Goal: Communication & Community: Participate in discussion

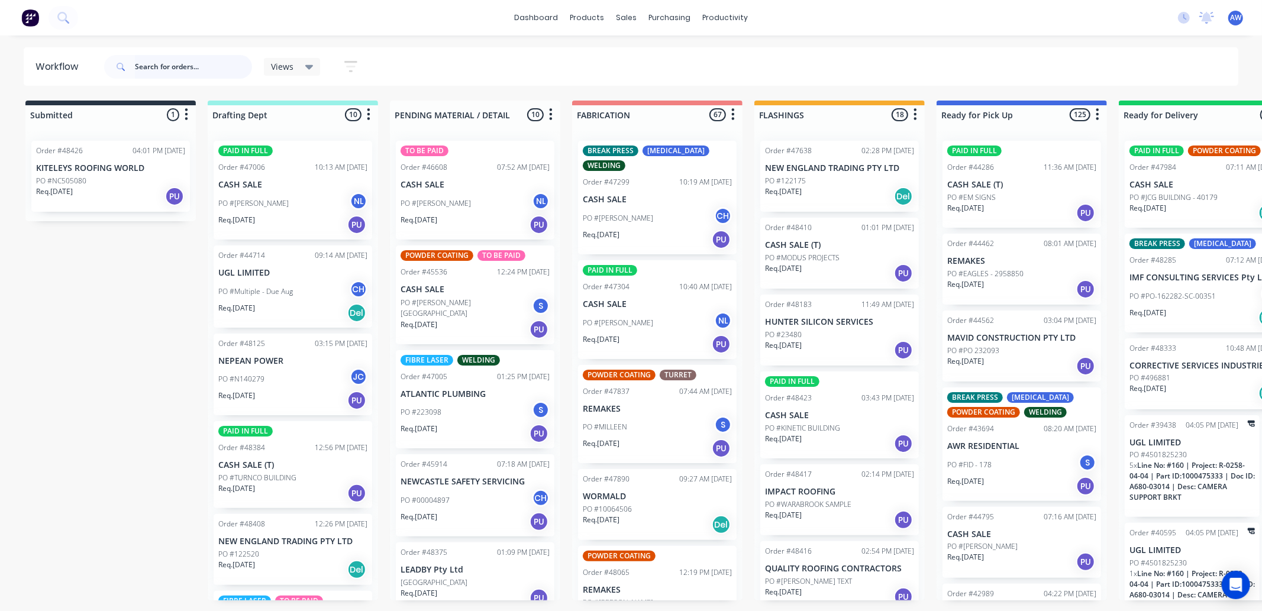
click at [176, 62] on input "text" at bounding box center [193, 67] width 117 height 24
type input "48093"
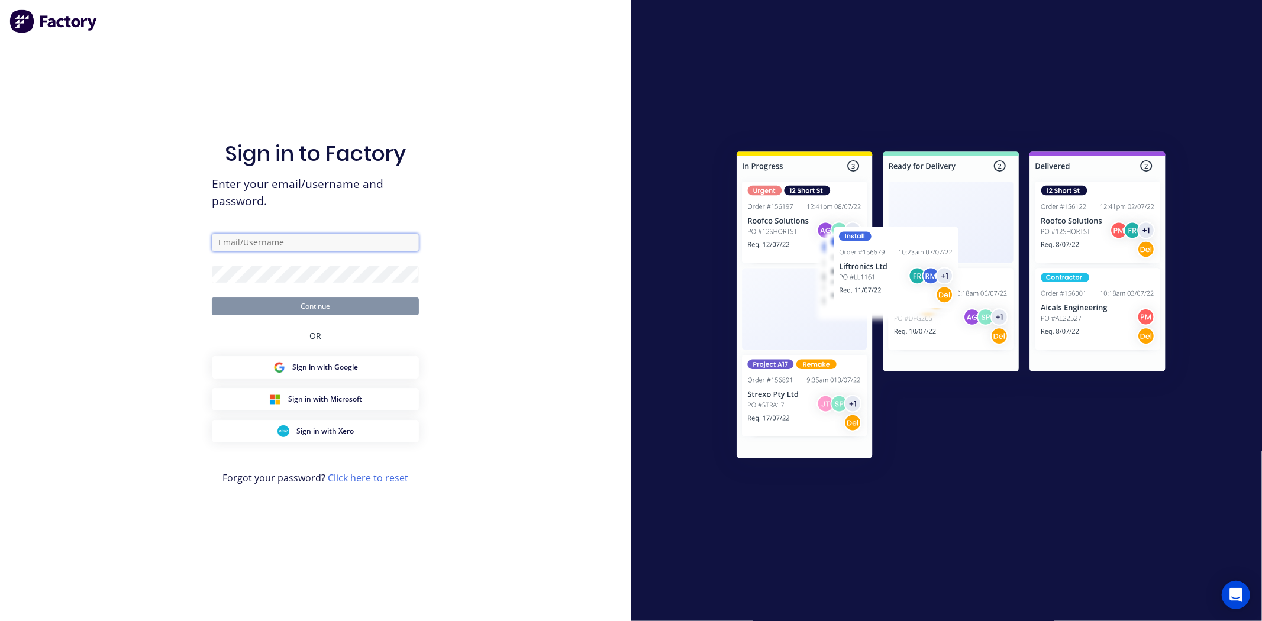
type input "workshop@academysheetmetal.com.au"
click at [318, 305] on button "Continue" at bounding box center [315, 307] width 207 height 18
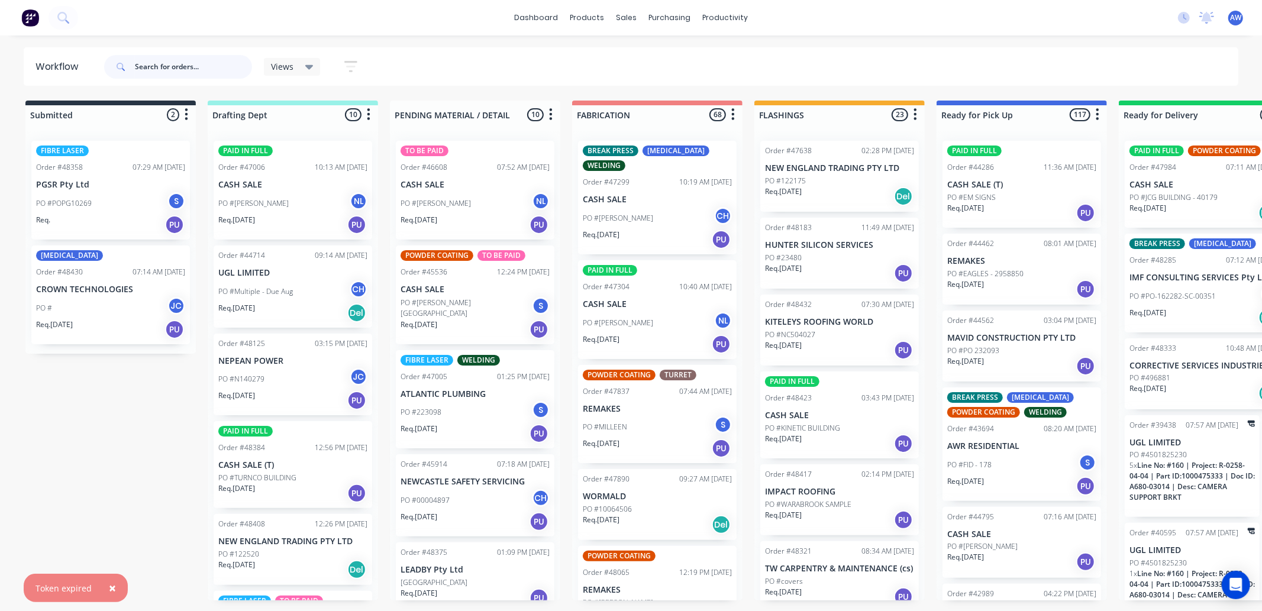
click at [155, 67] on input "text" at bounding box center [193, 67] width 117 height 24
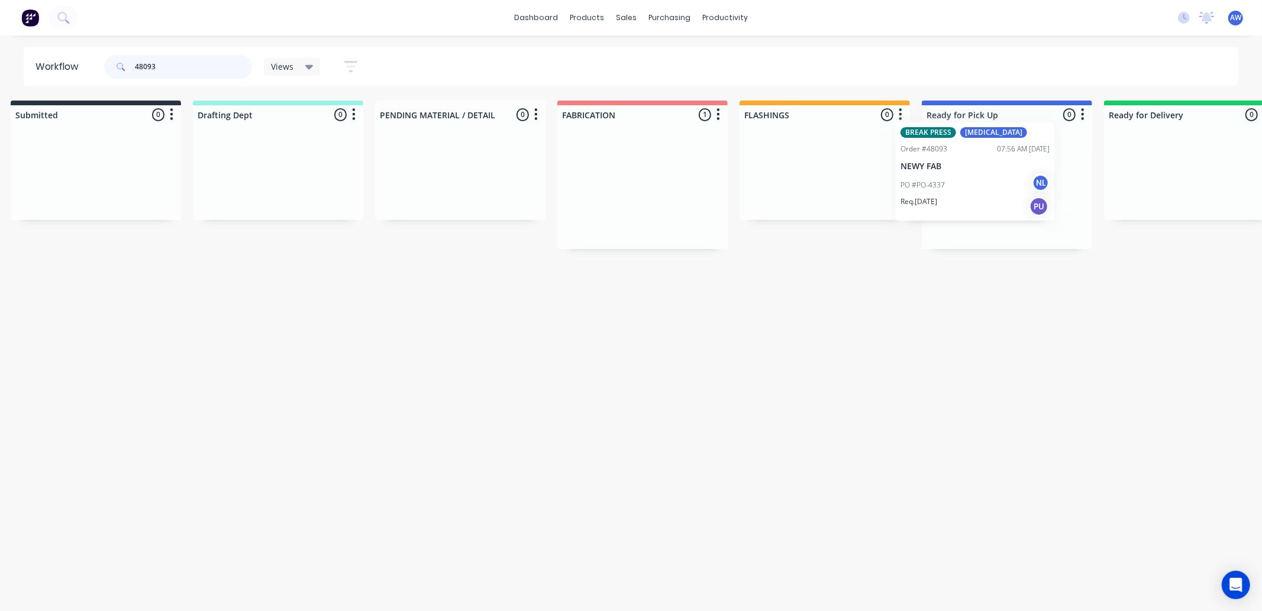
drag, startPoint x: 627, startPoint y: 201, endPoint x: 951, endPoint y: 185, distance: 324.6
click at [944, 181] on div "Submitted 0 Sort By Created date Required date Order number Customer name Most …" at bounding box center [962, 175] width 1973 height 148
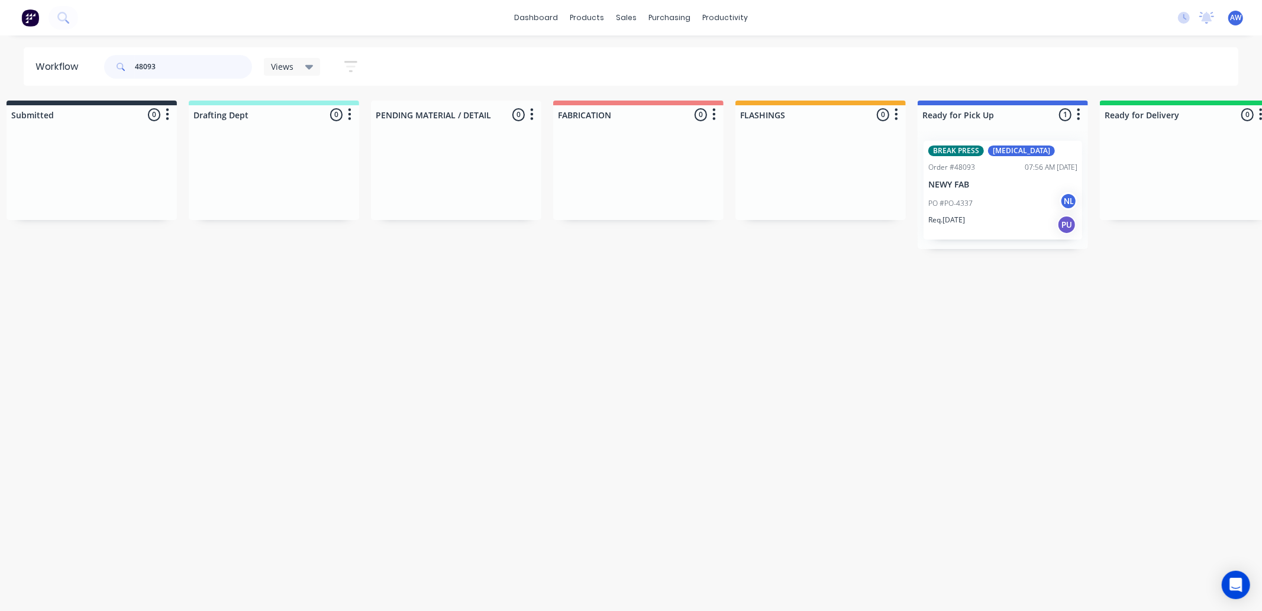
type input "48093"
click at [978, 194] on div "PO #PO-4337 NL" at bounding box center [1002, 203] width 149 height 22
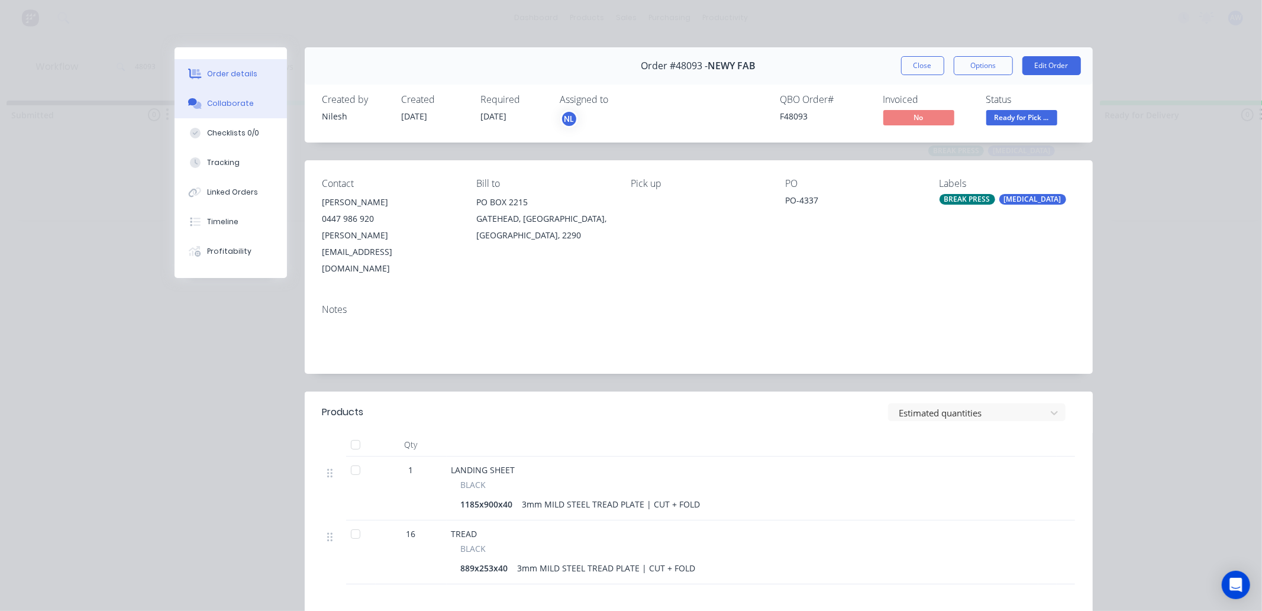
click at [233, 105] on div "Collaborate" at bounding box center [230, 103] width 47 height 11
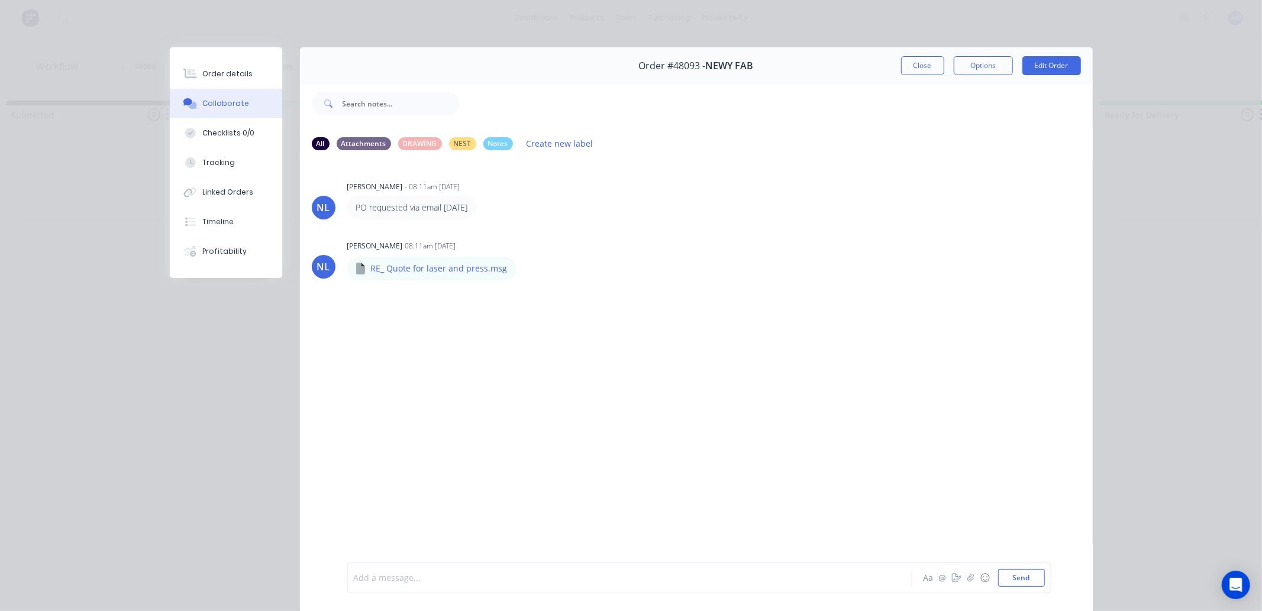
click at [400, 577] on div at bounding box center [613, 578] width 518 height 12
drag, startPoint x: 916, startPoint y: 72, endPoint x: 541, endPoint y: 81, distance: 375.2
click at [894, 78] on div "Order #48093 - NEWY FAB Close Options Edit Order" at bounding box center [696, 65] width 793 height 37
drag, startPoint x: 912, startPoint y: 66, endPoint x: 254, endPoint y: 71, distance: 657.3
click at [884, 71] on div "Order #48093 - NEWY FAB Close Options Edit Order" at bounding box center [696, 65] width 793 height 37
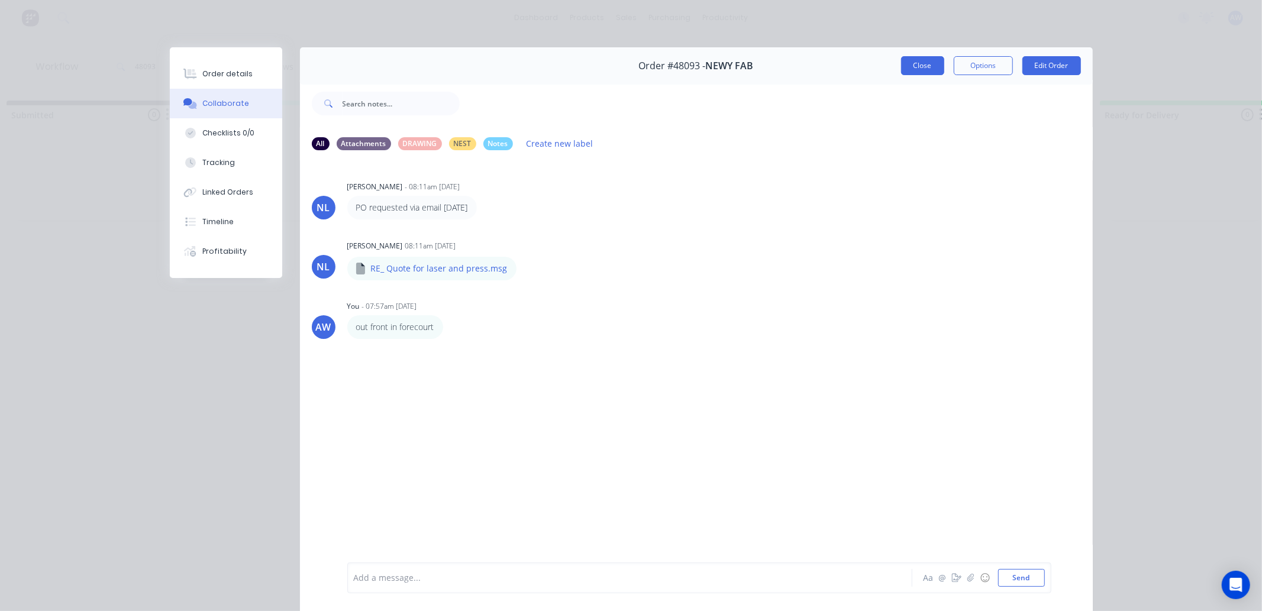
click at [907, 63] on button "Close" at bounding box center [922, 65] width 43 height 19
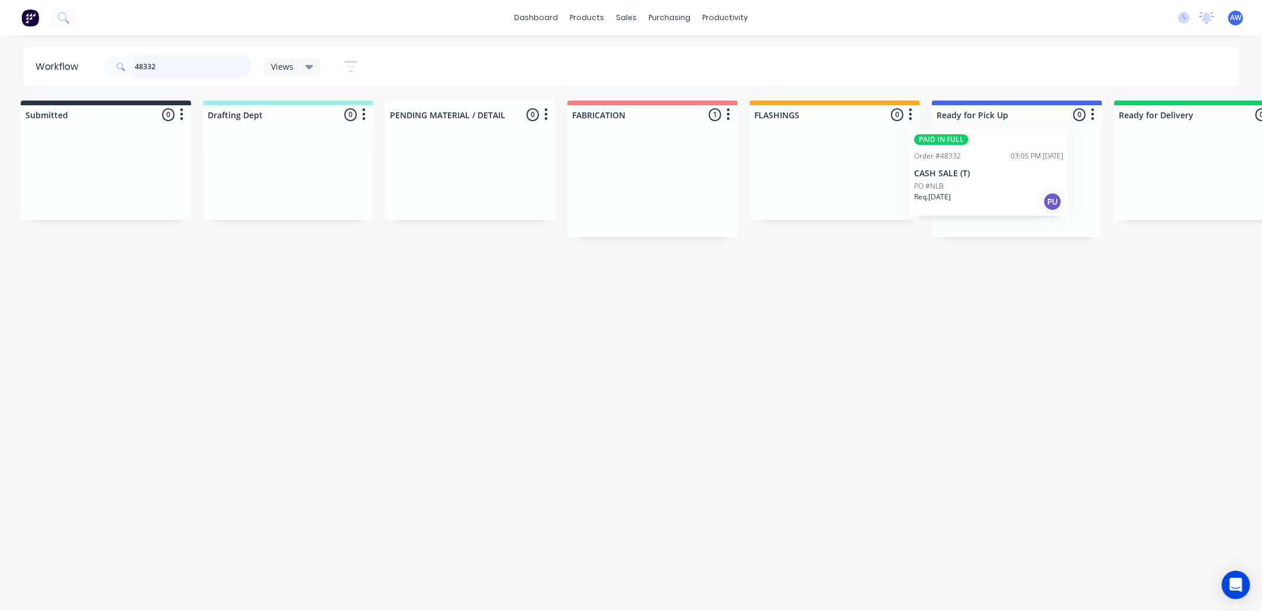
scroll to position [0, 14]
drag, startPoint x: 636, startPoint y: 186, endPoint x: 977, endPoint y: 180, distance: 340.8
click at [972, 176] on div "Submitted 0 Sort By Created date Required date Order number Customer name Most …" at bounding box center [964, 169] width 1973 height 137
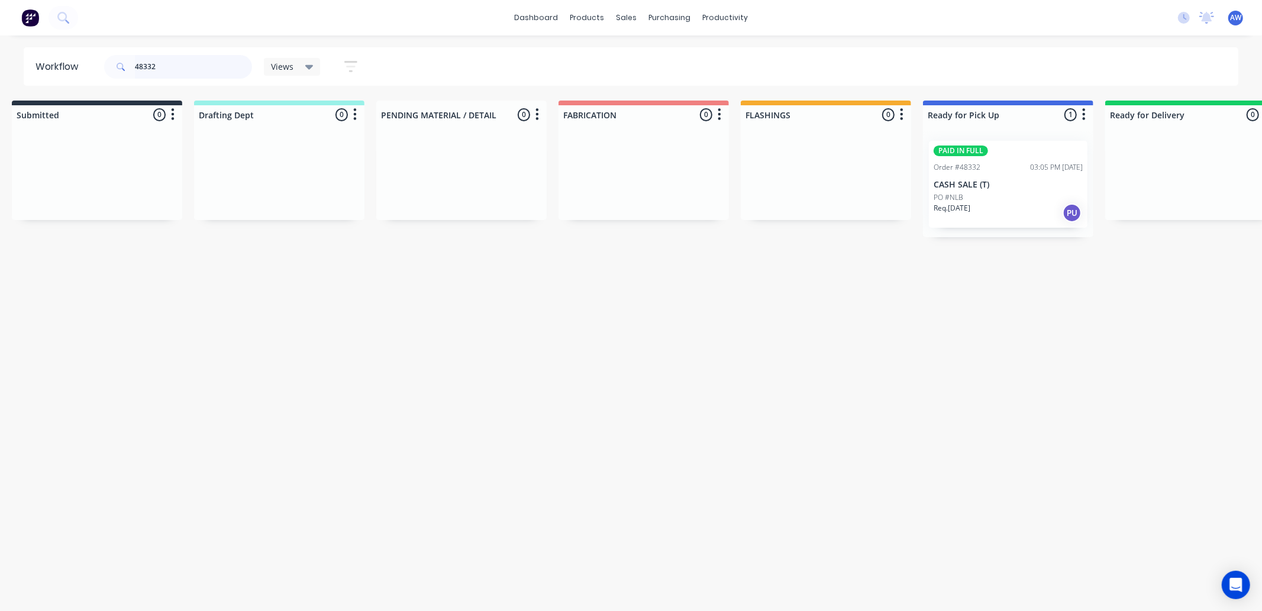
type input "48332"
click at [994, 188] on p "CASH SALE (T)" at bounding box center [1007, 185] width 149 height 10
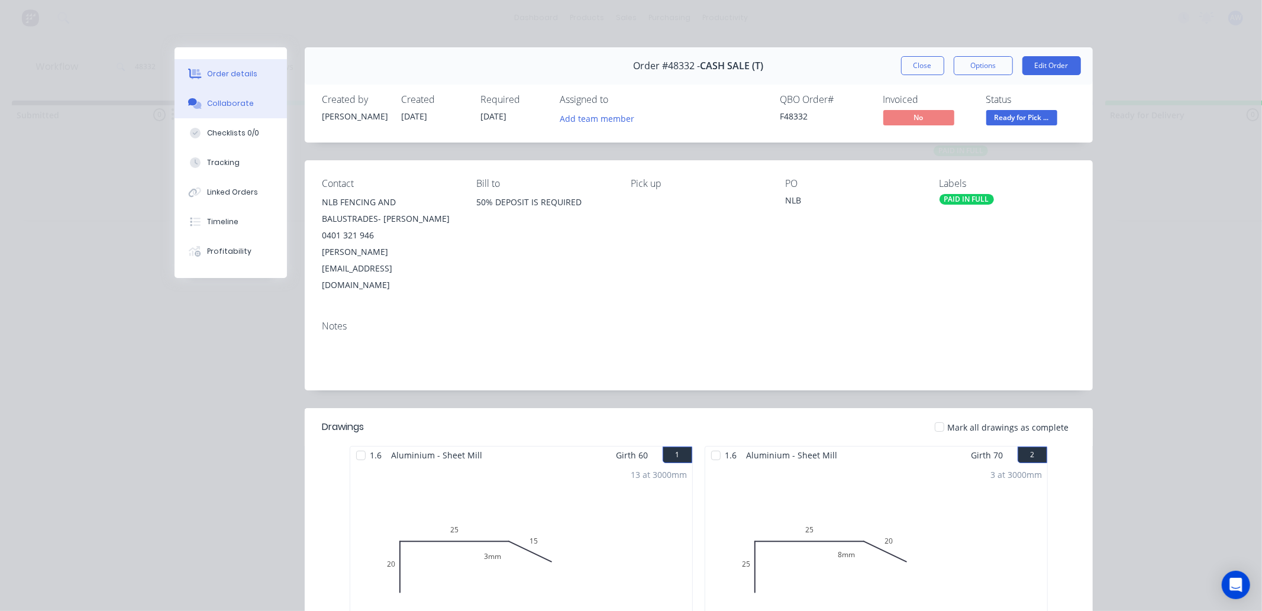
click at [225, 103] on div "Collaborate" at bounding box center [230, 103] width 47 height 11
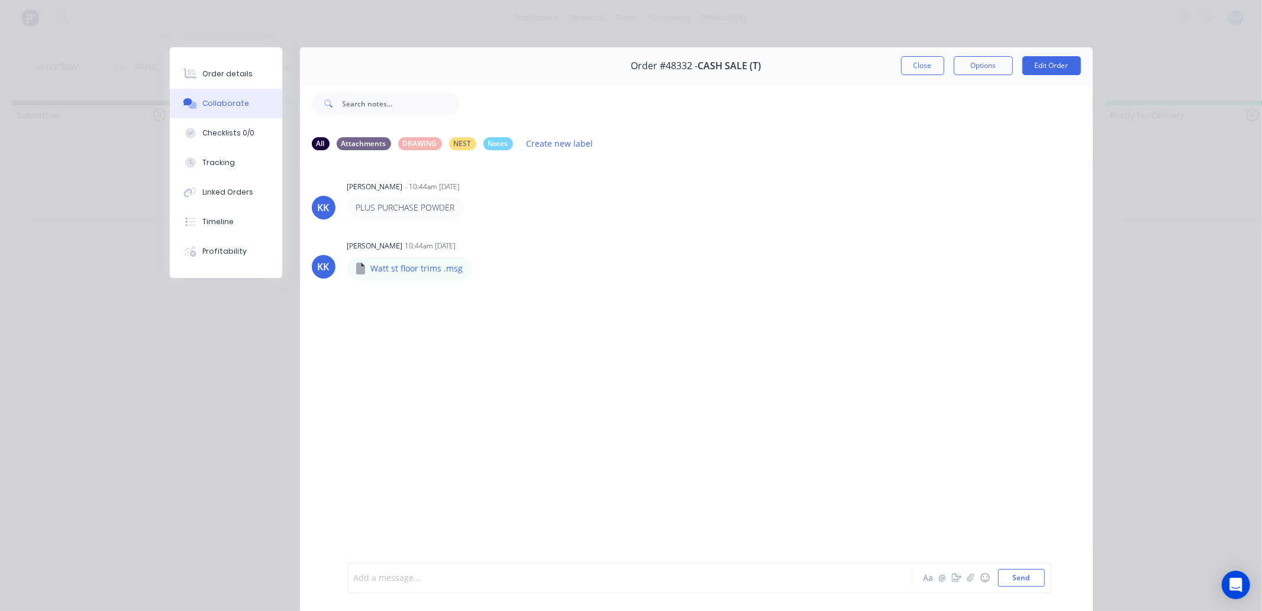
click at [395, 580] on div at bounding box center [613, 578] width 518 height 12
click at [923, 63] on button "Close" at bounding box center [922, 65] width 43 height 19
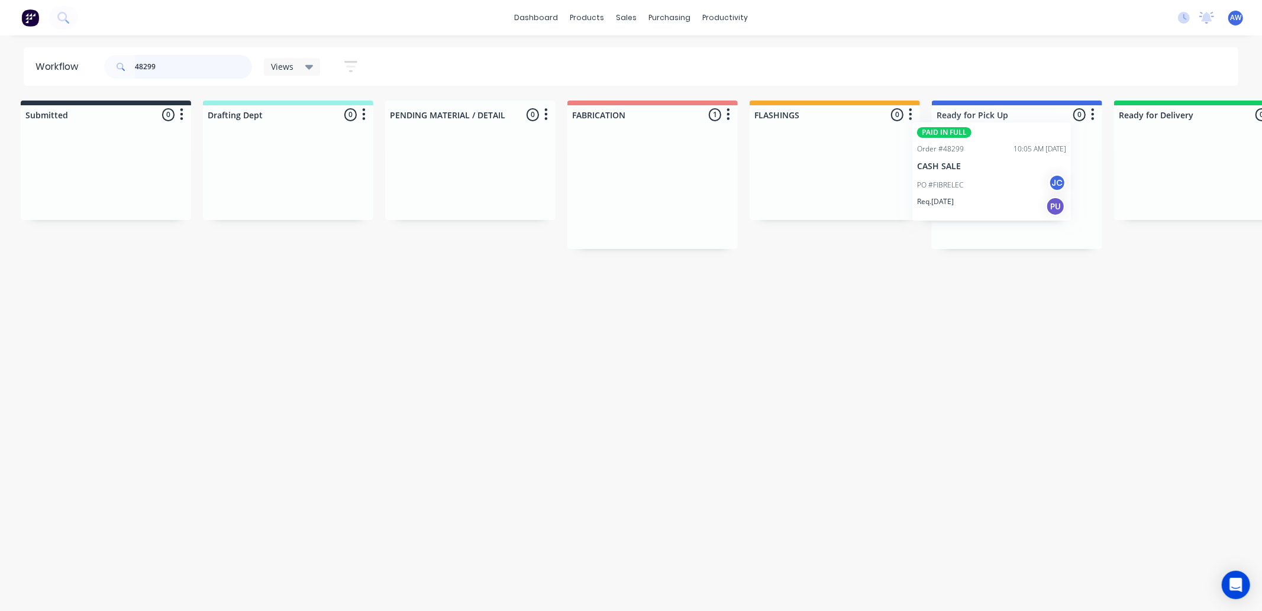
scroll to position [0, 12]
drag, startPoint x: 726, startPoint y: 202, endPoint x: 999, endPoint y: 192, distance: 272.3
click at [984, 172] on div "Submitted 0 Sort By Created date Required date Order number Customer name Most …" at bounding box center [966, 175] width 1973 height 148
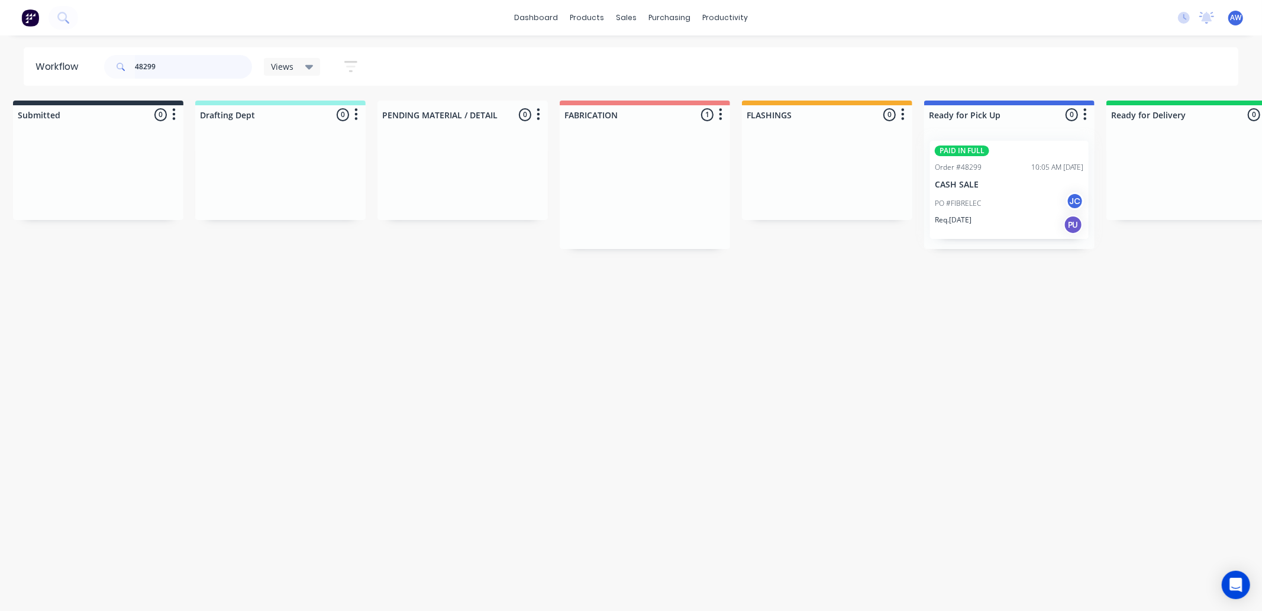
type input "48299"
click at [1001, 192] on div "PAID IN FULL Order #48299 10:05 AM 02/10/25 CASH SALE PO #FIBRELEC JC Req. 10/1…" at bounding box center [1009, 190] width 170 height 118
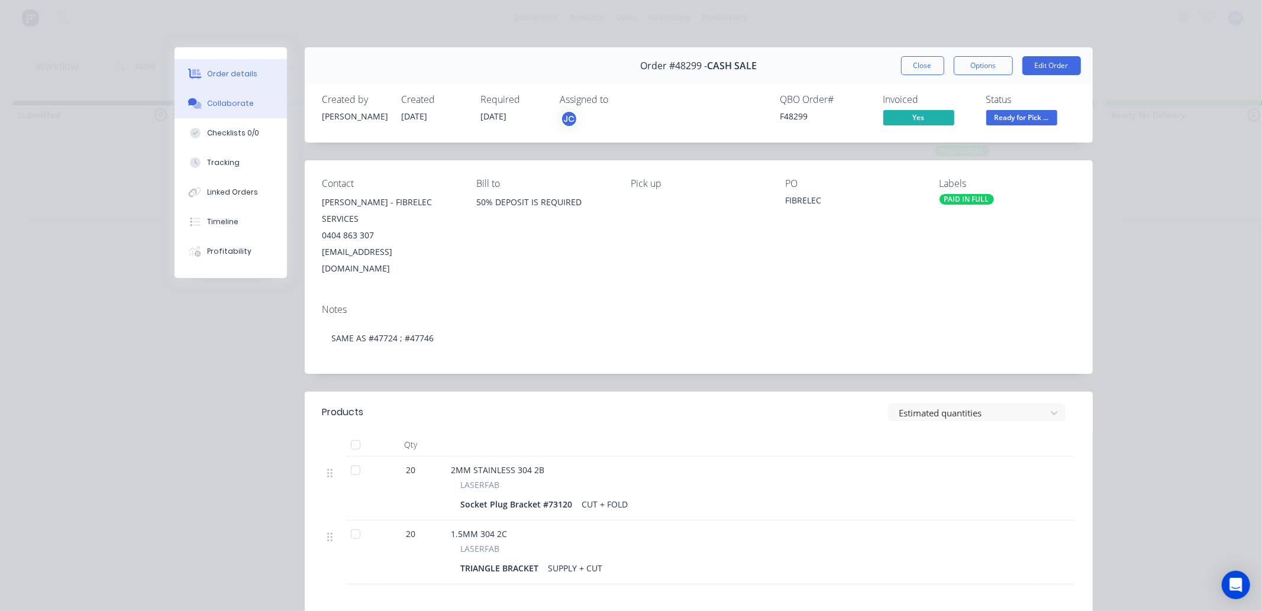
click at [232, 103] on div "Collaborate" at bounding box center [230, 103] width 47 height 11
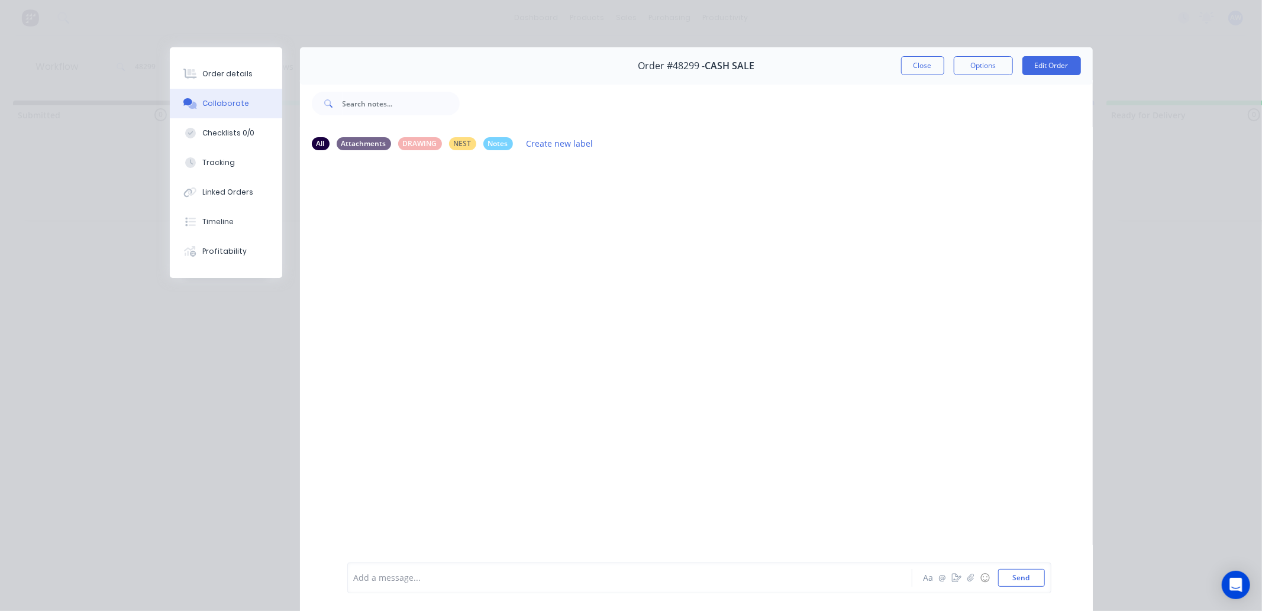
click at [392, 574] on div at bounding box center [613, 578] width 518 height 12
drag, startPoint x: 913, startPoint y: 67, endPoint x: 589, endPoint y: 80, distance: 325.0
click at [913, 69] on button "Close" at bounding box center [922, 65] width 43 height 19
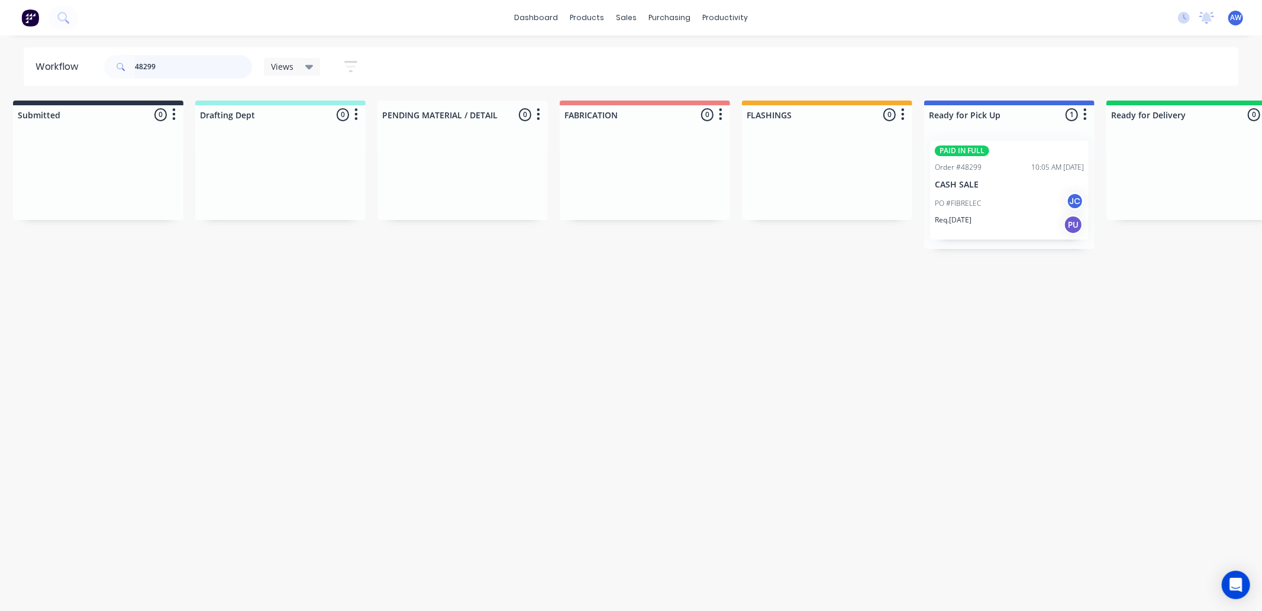
click at [166, 68] on input "48299" at bounding box center [193, 67] width 117 height 24
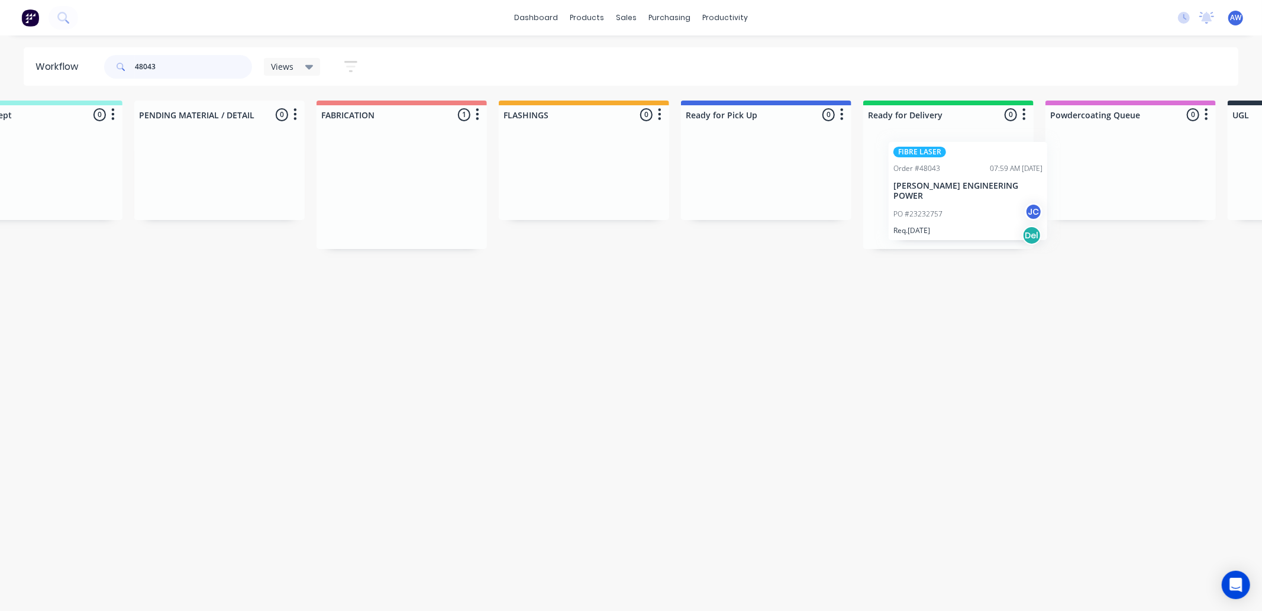
scroll to position [0, 263]
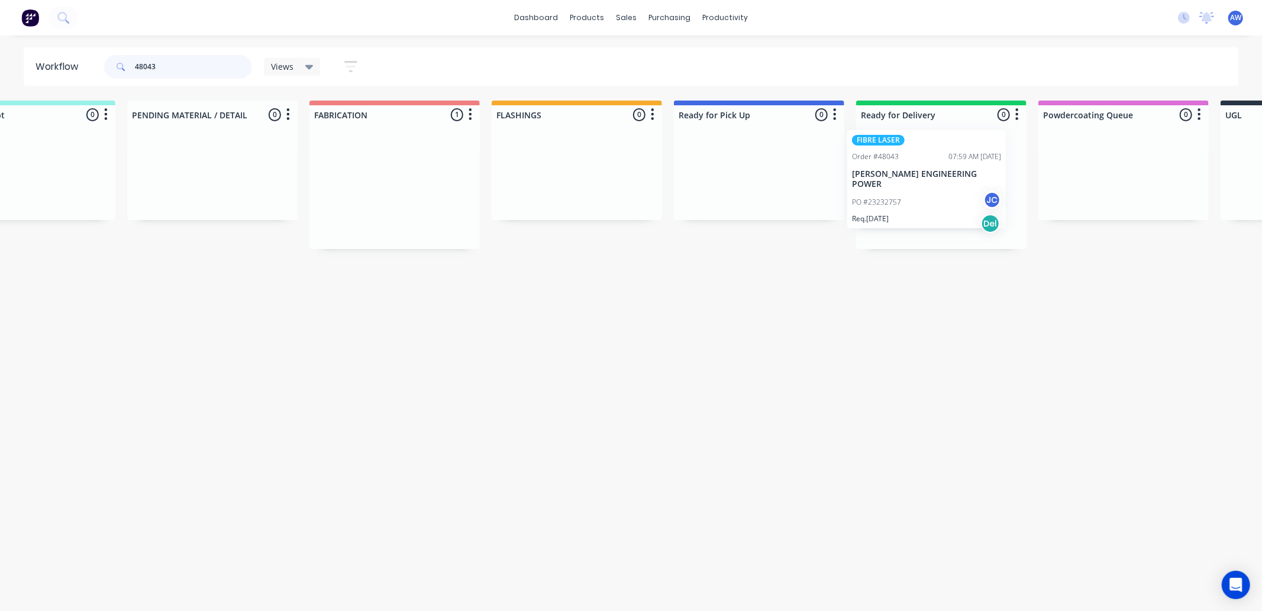
drag, startPoint x: 652, startPoint y: 194, endPoint x: 931, endPoint y: 186, distance: 278.7
click at [931, 186] on div "Submitted 0 Sort By Created date Required date Order number Customer name Most …" at bounding box center [714, 175] width 1973 height 148
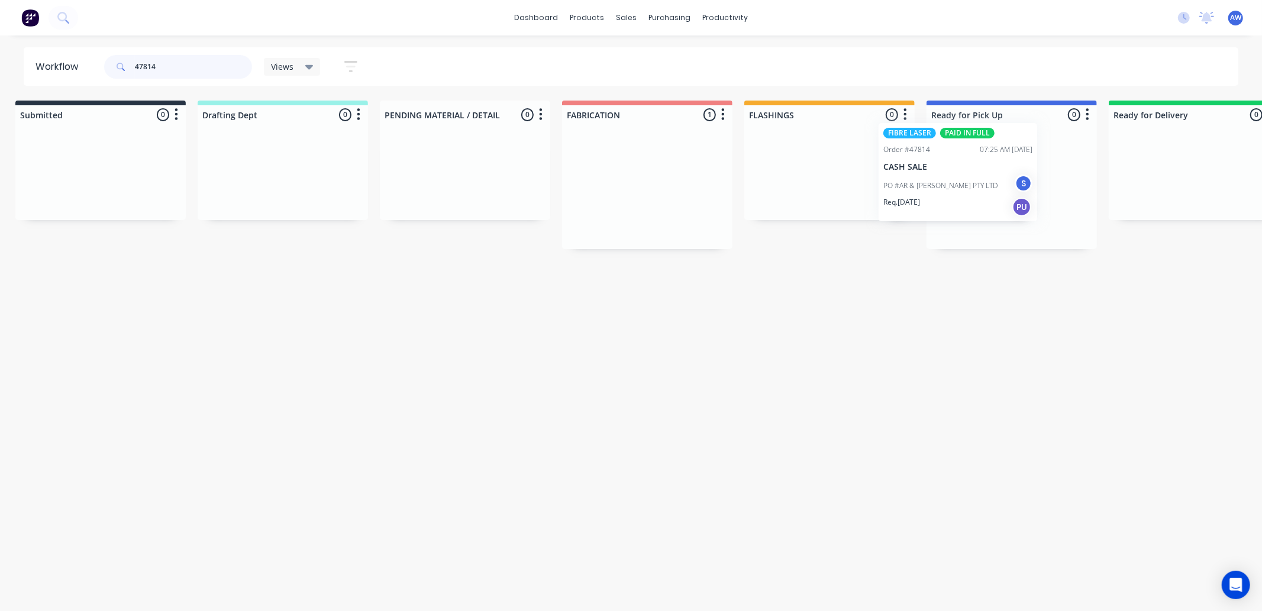
drag, startPoint x: 642, startPoint y: 204, endPoint x: 957, endPoint y: 185, distance: 314.7
click at [949, 185] on div "Submitted 0 Sort By Created date Required date Order number Customer name Most …" at bounding box center [967, 175] width 1973 height 148
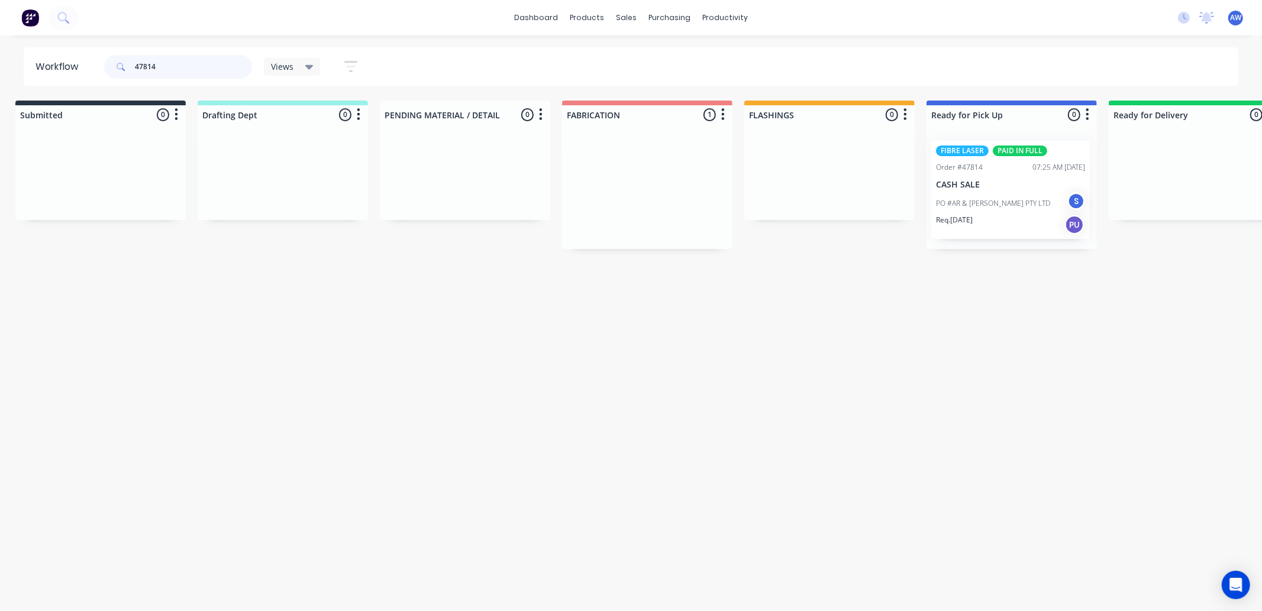
scroll to position [0, 11]
type input "47814"
click at [984, 192] on div "PO #AR & JN Wilson PTY LTD S" at bounding box center [1010, 203] width 149 height 22
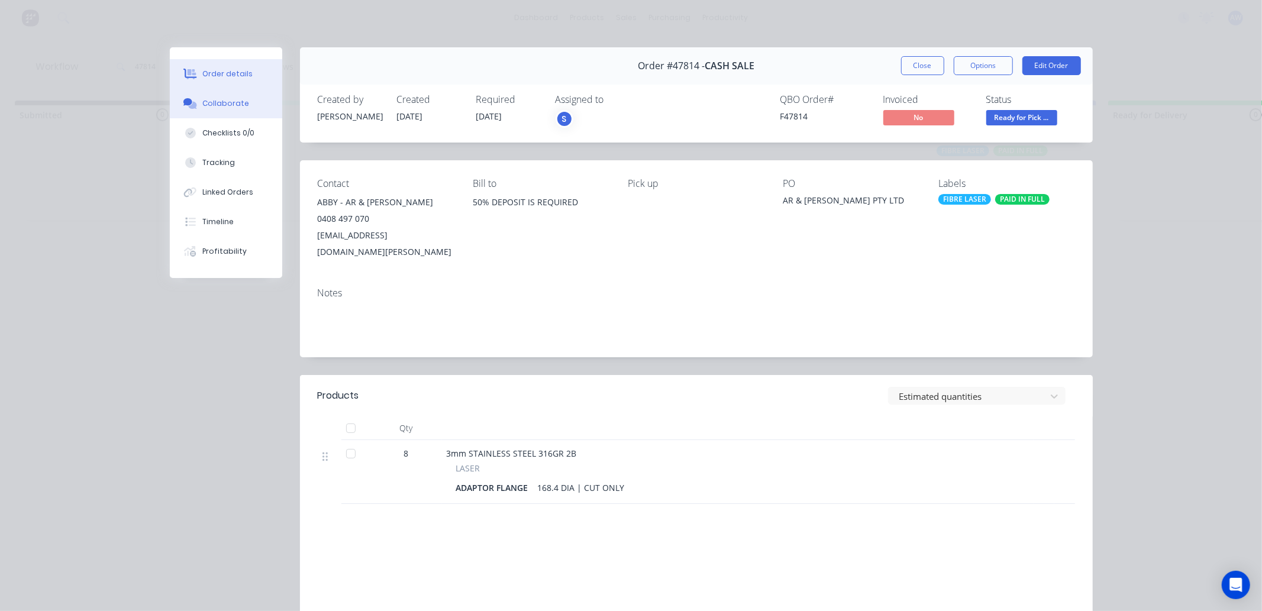
click at [217, 99] on div "Collaborate" at bounding box center [225, 103] width 47 height 11
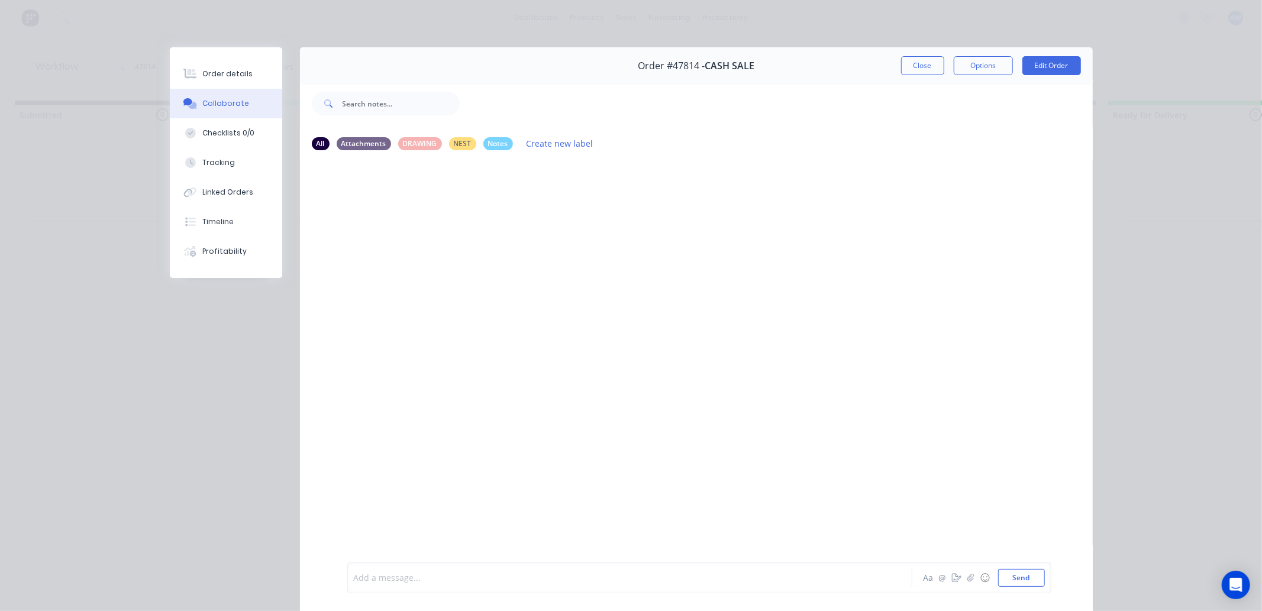
click at [394, 573] on div at bounding box center [613, 578] width 518 height 12
drag, startPoint x: 913, startPoint y: 58, endPoint x: 660, endPoint y: 93, distance: 256.2
click at [912, 61] on button "Close" at bounding box center [922, 65] width 43 height 19
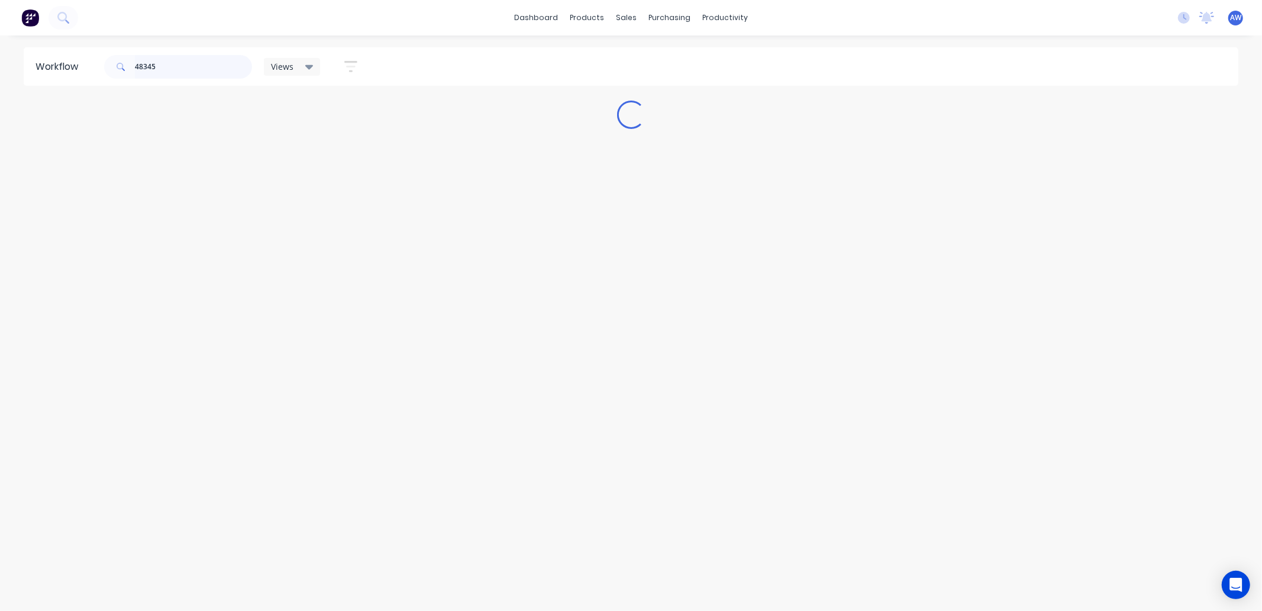
scroll to position [0, 0]
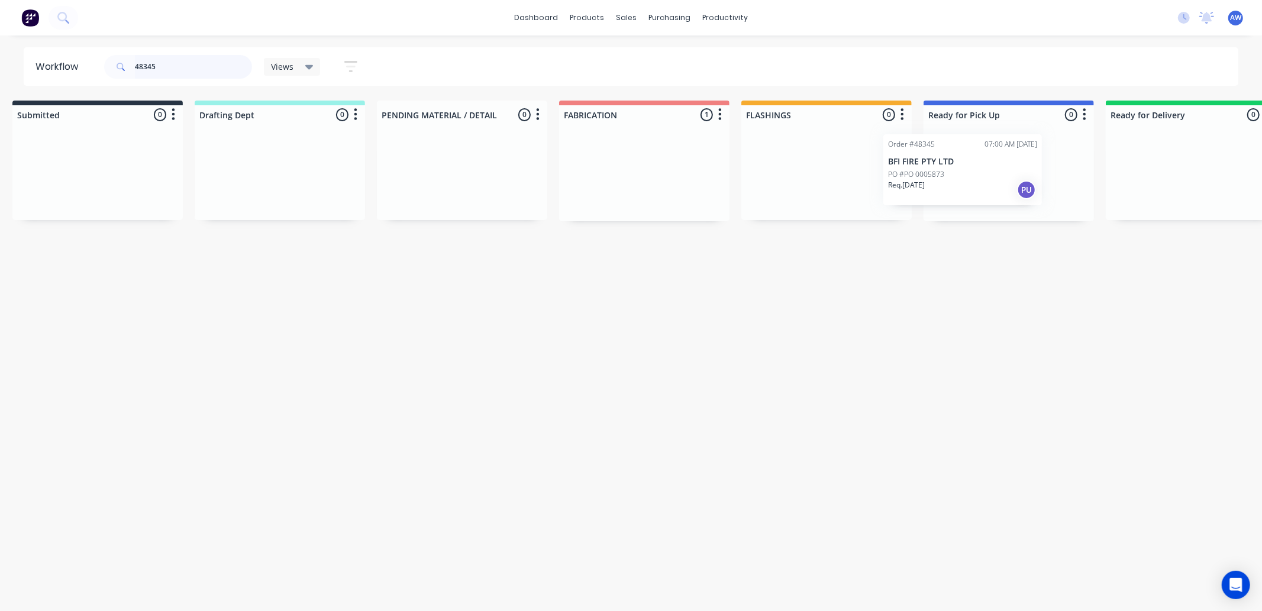
drag, startPoint x: 721, startPoint y: 191, endPoint x: 973, endPoint y: 182, distance: 252.2
click at [968, 180] on div "Submitted 0 Sort By Created date Required date Order number Customer name Most …" at bounding box center [964, 161] width 1973 height 121
type input "48345"
click at [1027, 198] on div "Req. 17/10/25 PU" at bounding box center [1007, 196] width 149 height 20
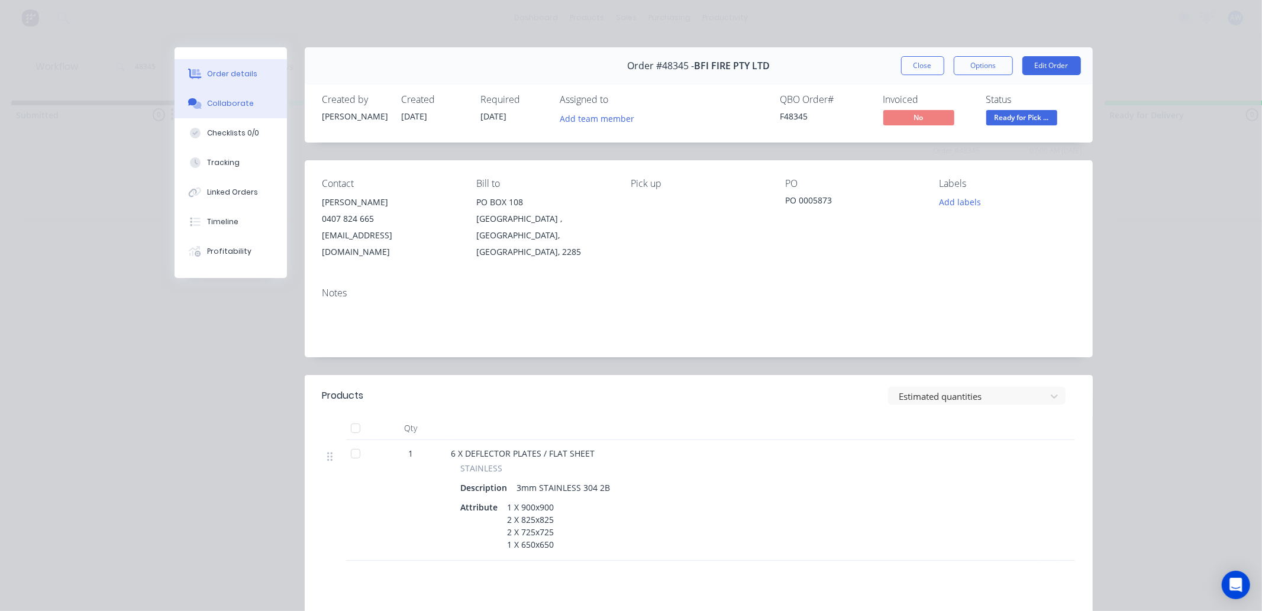
click at [233, 105] on div "Collaborate" at bounding box center [230, 103] width 47 height 11
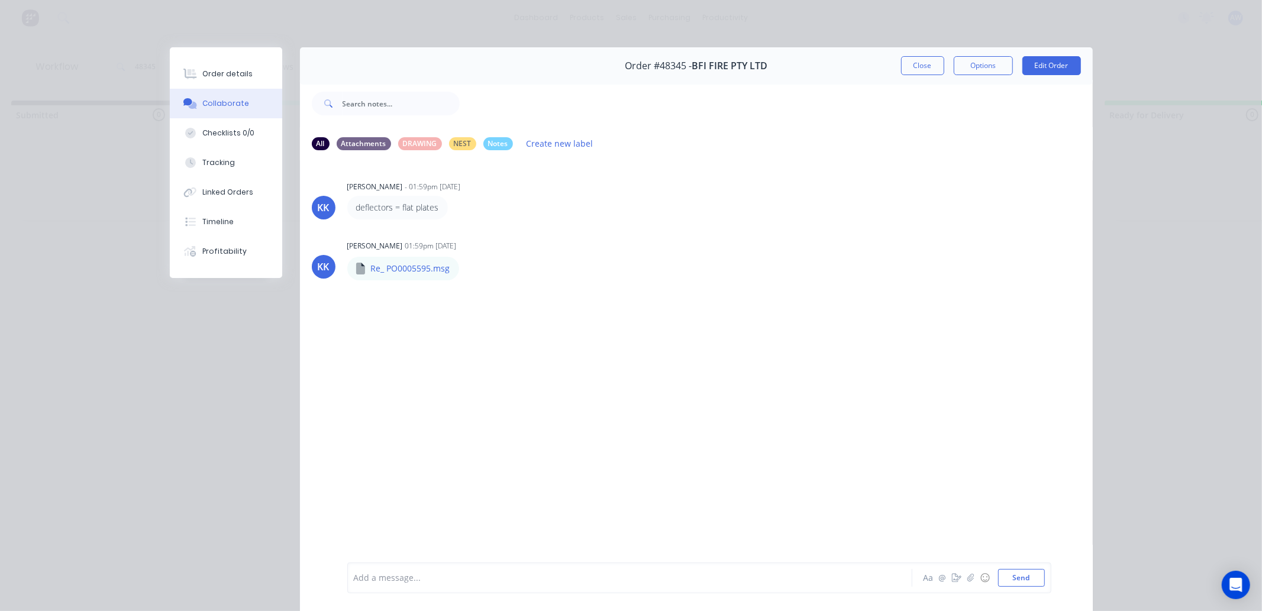
click at [372, 577] on div at bounding box center [613, 578] width 518 height 12
click at [922, 64] on button "Close" at bounding box center [922, 65] width 43 height 19
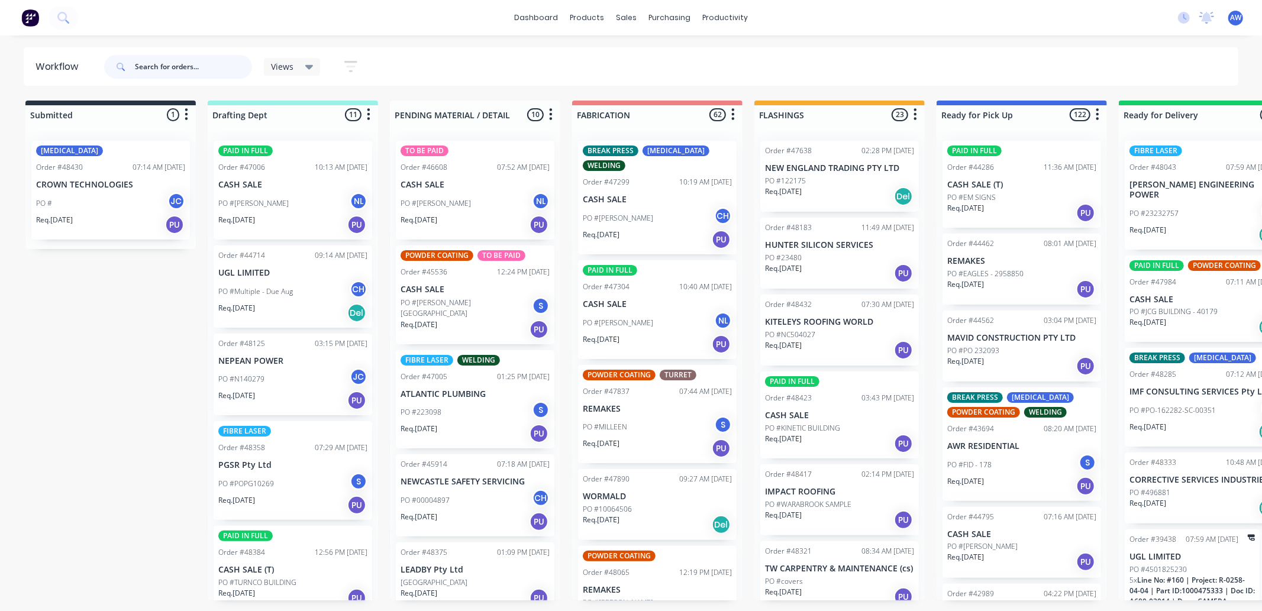
click at [182, 62] on input "text" at bounding box center [193, 67] width 117 height 24
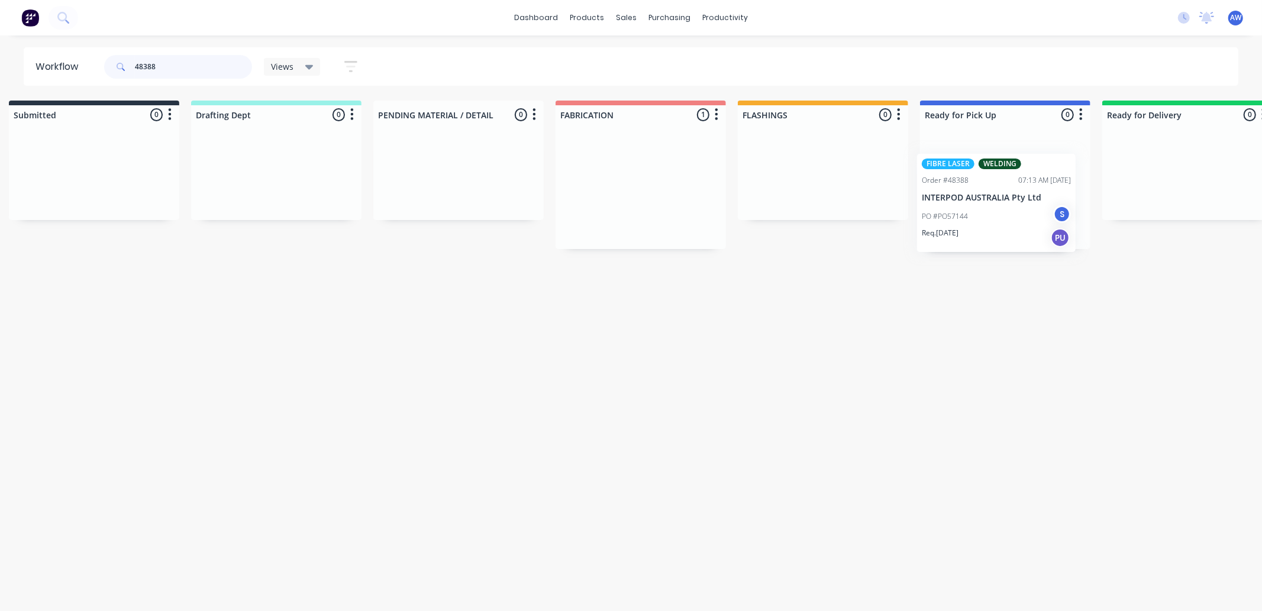
drag, startPoint x: 608, startPoint y: 203, endPoint x: 947, endPoint y: 259, distance: 343.4
click at [948, 217] on div "Submitted 0 Sort By Created date Required date Order number Customer name Most …" at bounding box center [961, 175] width 1973 height 148
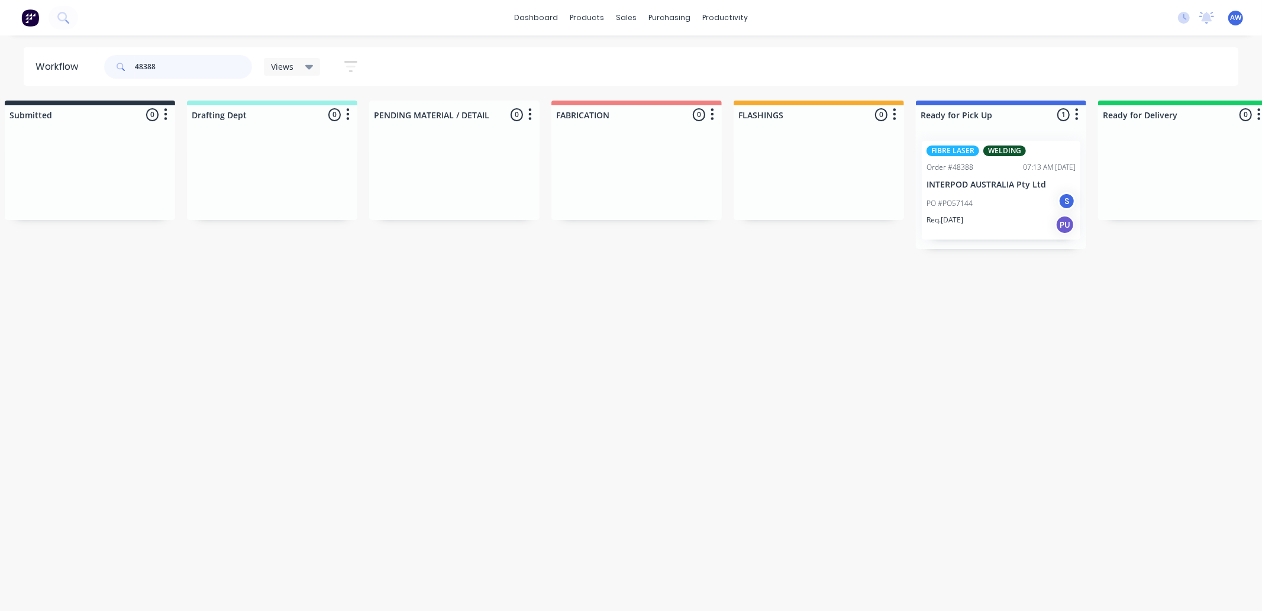
type input "48388"
click at [944, 216] on p "Req. [DATE]" at bounding box center [944, 220] width 37 height 11
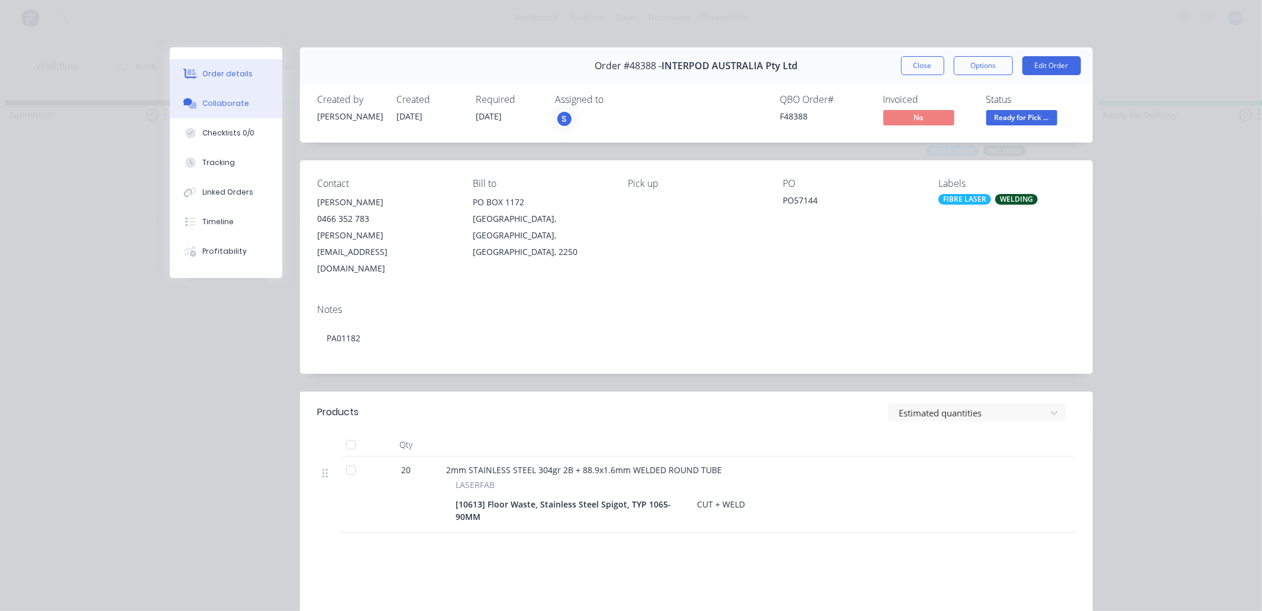
click at [226, 103] on div "Collaborate" at bounding box center [225, 103] width 47 height 11
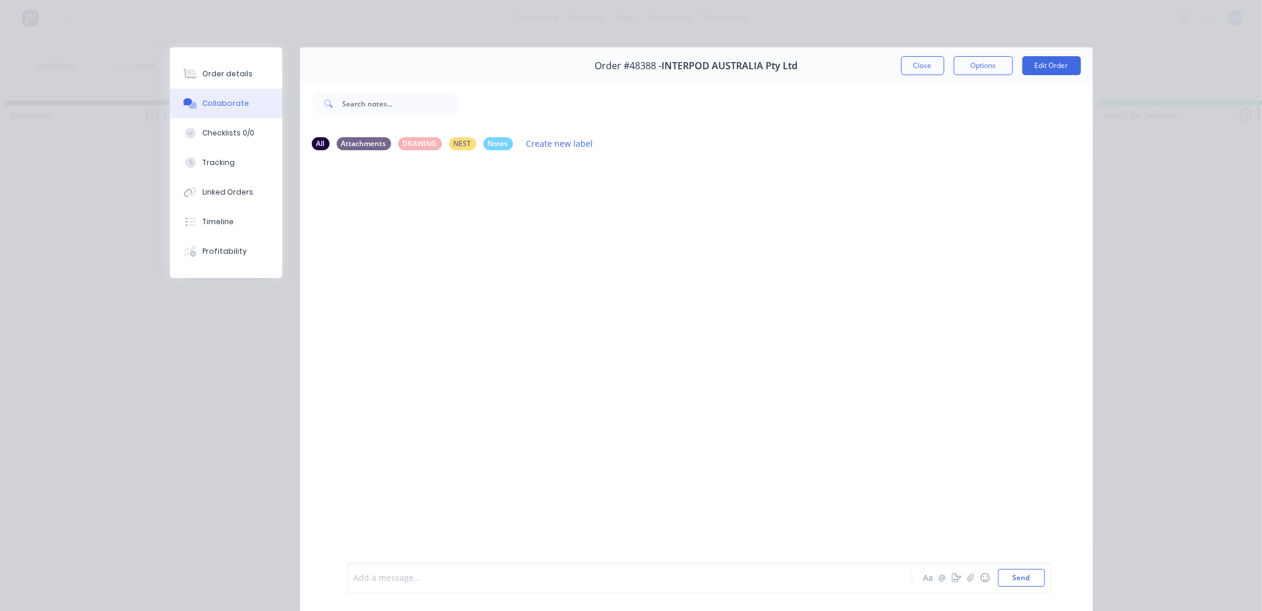
click at [387, 580] on div at bounding box center [613, 578] width 518 height 12
click at [923, 68] on button "Close" at bounding box center [922, 65] width 43 height 19
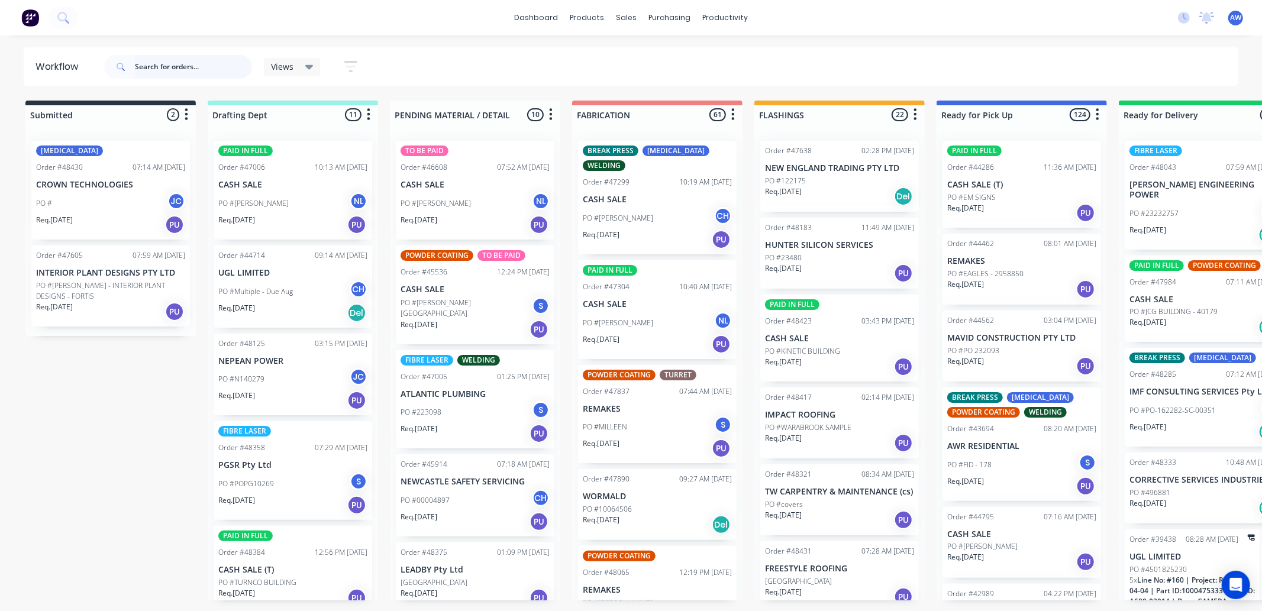
click at [167, 62] on input "text" at bounding box center [193, 67] width 117 height 24
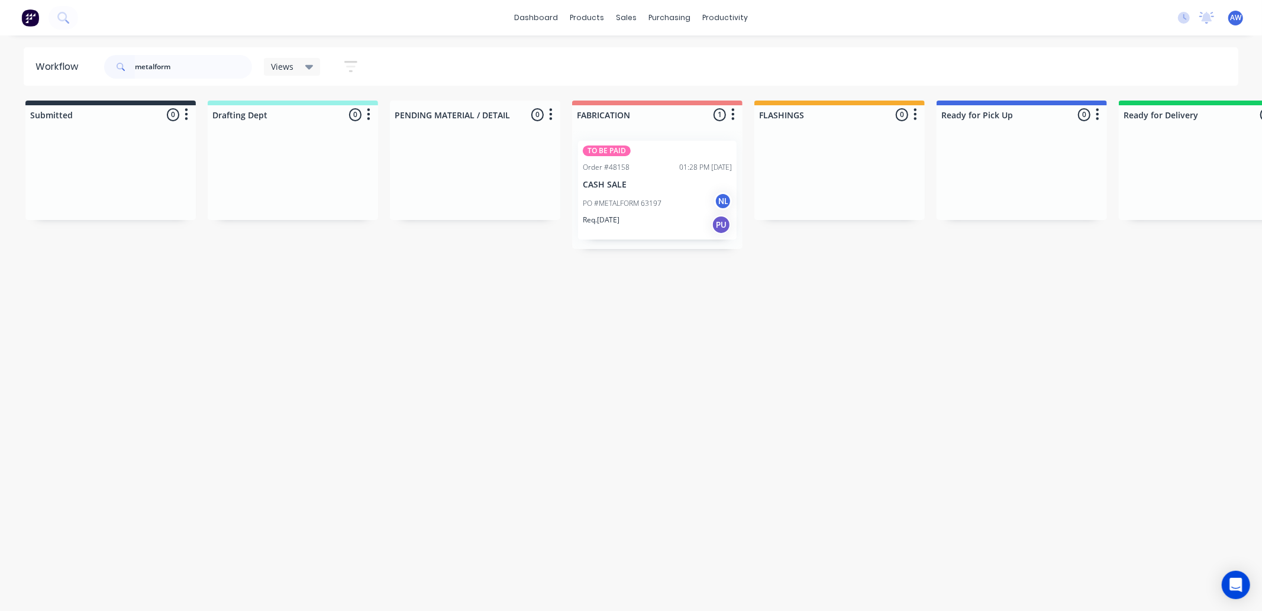
click at [693, 218] on div "Req. [DATE] PU" at bounding box center [657, 225] width 149 height 20
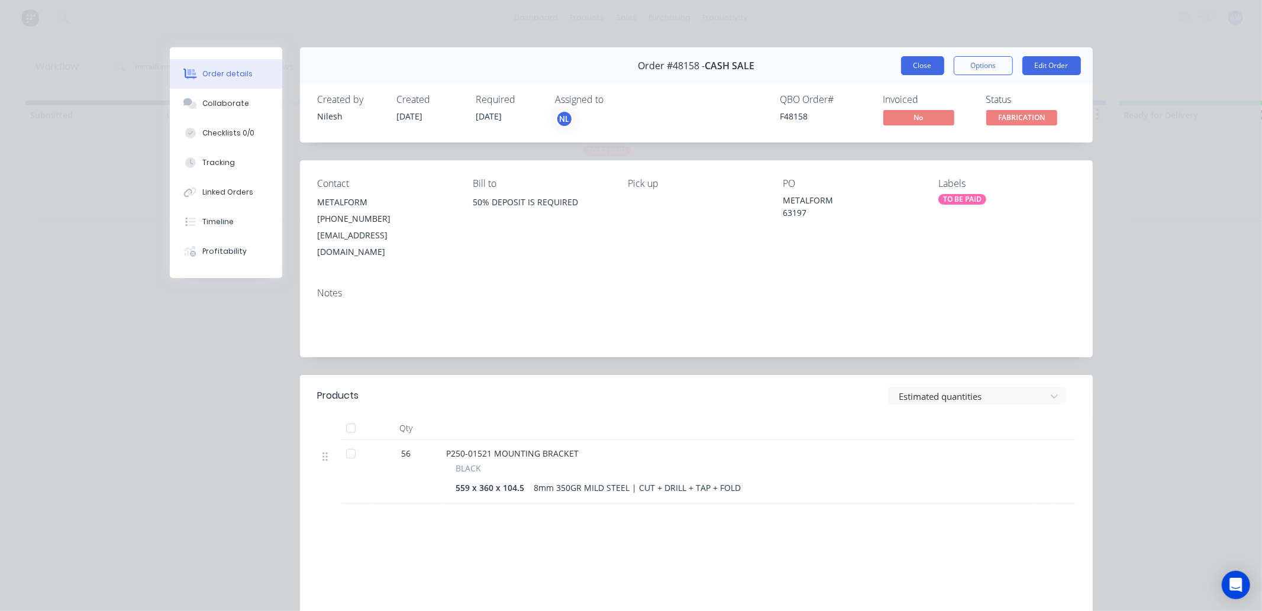
drag, startPoint x: 939, startPoint y: 63, endPoint x: 933, endPoint y: 65, distance: 6.2
click at [938, 63] on div "Close Options Edit Order" at bounding box center [991, 65] width 180 height 19
click at [931, 66] on button "Close" at bounding box center [922, 65] width 43 height 19
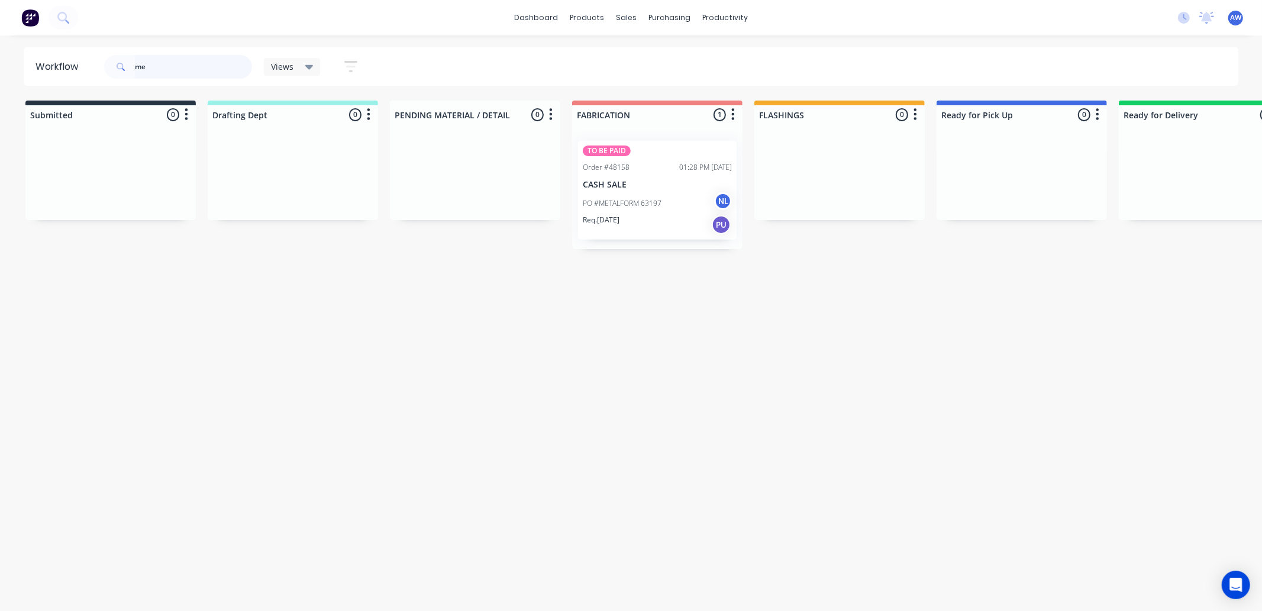
type input "m"
type input "45685"
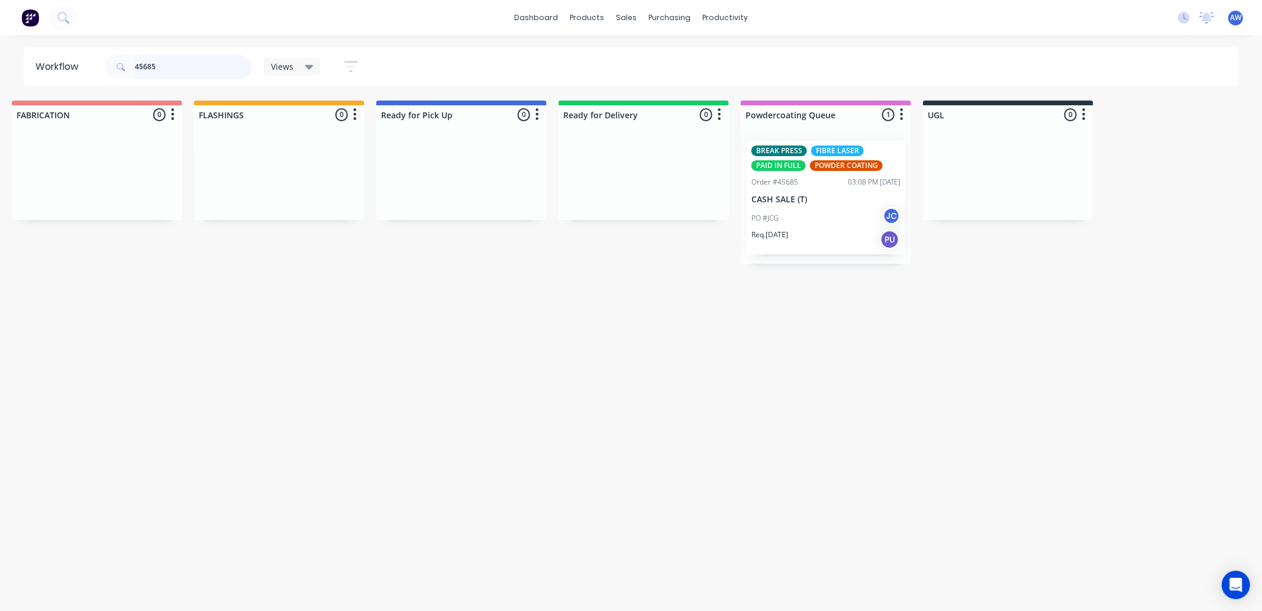
scroll to position [0, 711]
